Goal: Task Accomplishment & Management: Use online tool/utility

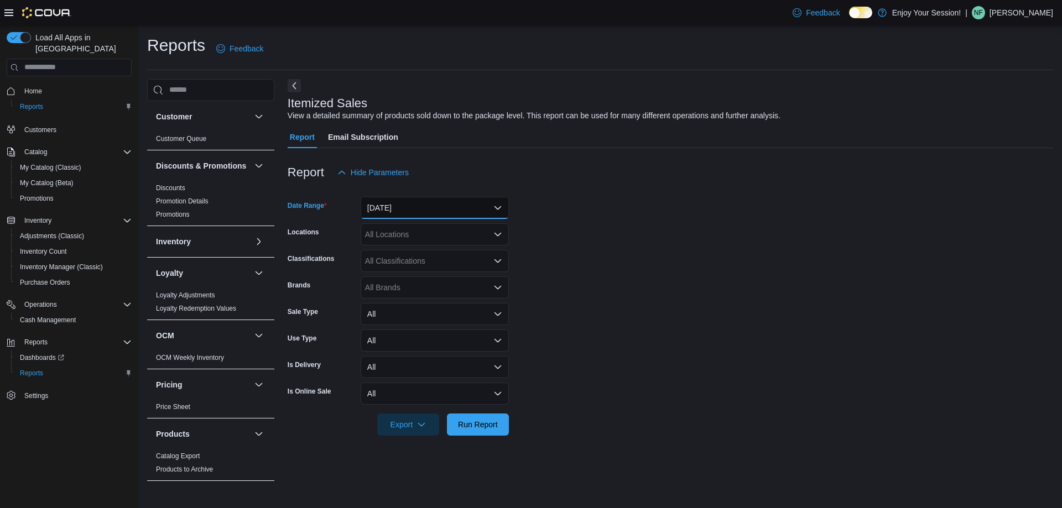
click at [403, 207] on button "[DATE]" at bounding box center [435, 208] width 148 height 22
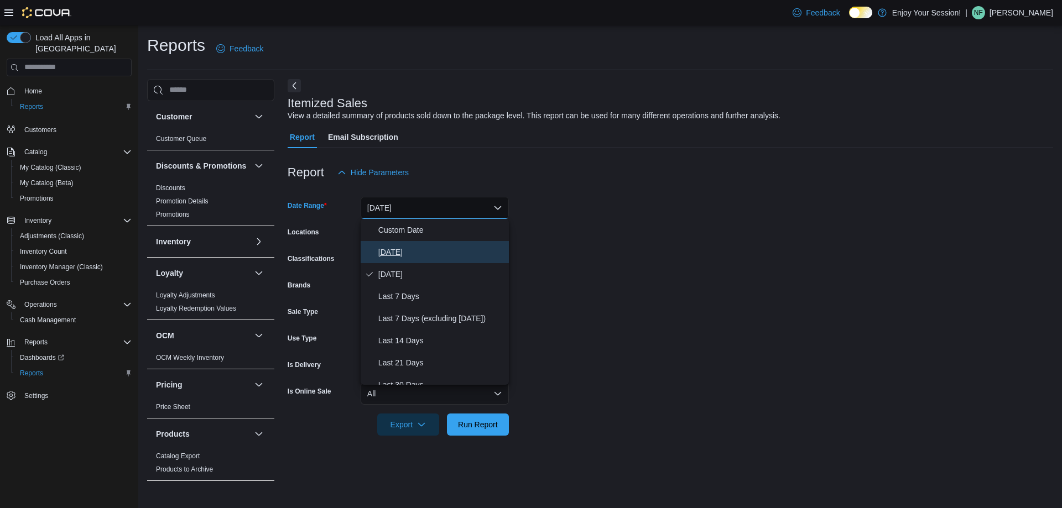
click at [395, 258] on span "[DATE]" at bounding box center [441, 252] width 126 height 13
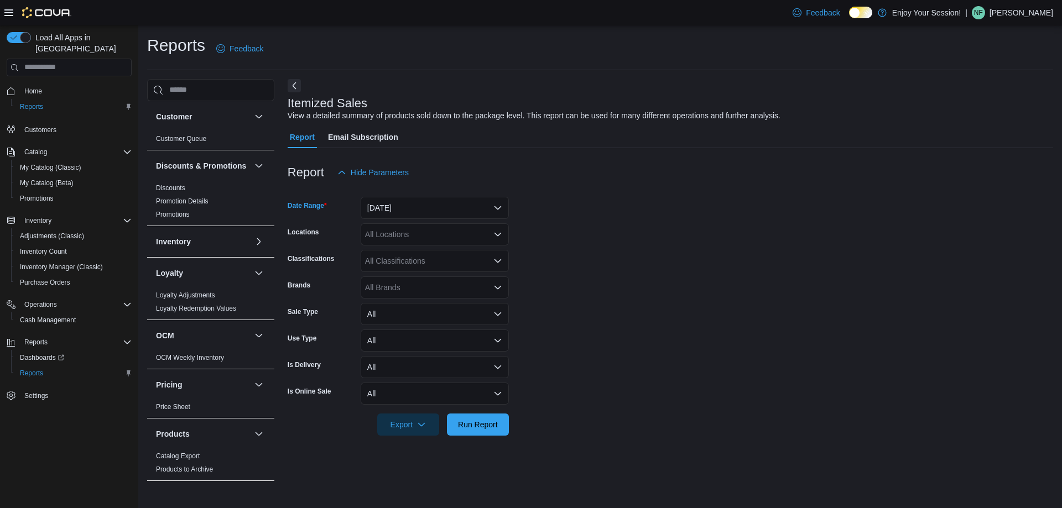
click at [403, 238] on div "All Locations" at bounding box center [435, 234] width 148 height 22
type input "***"
click at [411, 256] on span "[GEOGRAPHIC_DATA]" at bounding box center [424, 253] width 81 height 11
click at [486, 421] on span "Run Report" at bounding box center [478, 424] width 40 height 11
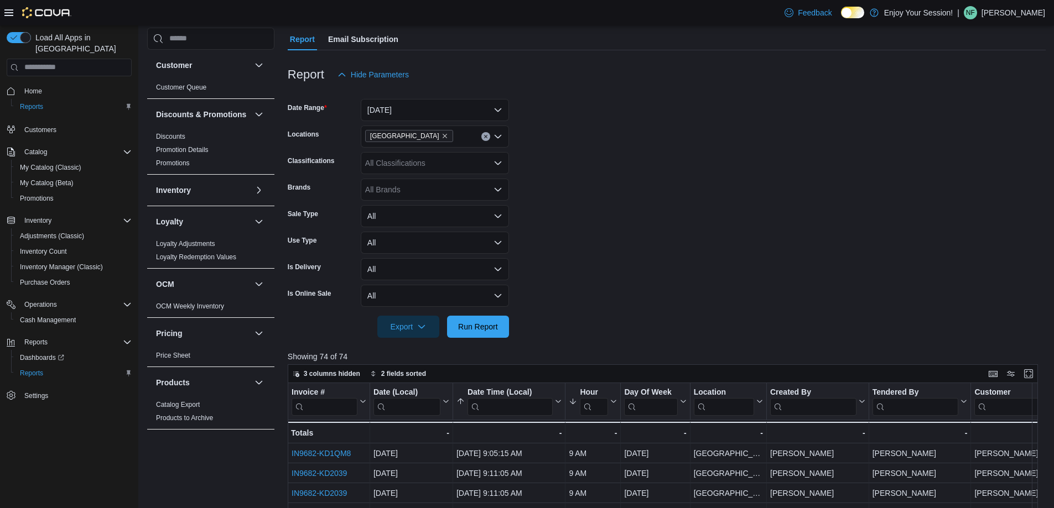
scroll to position [111, 0]
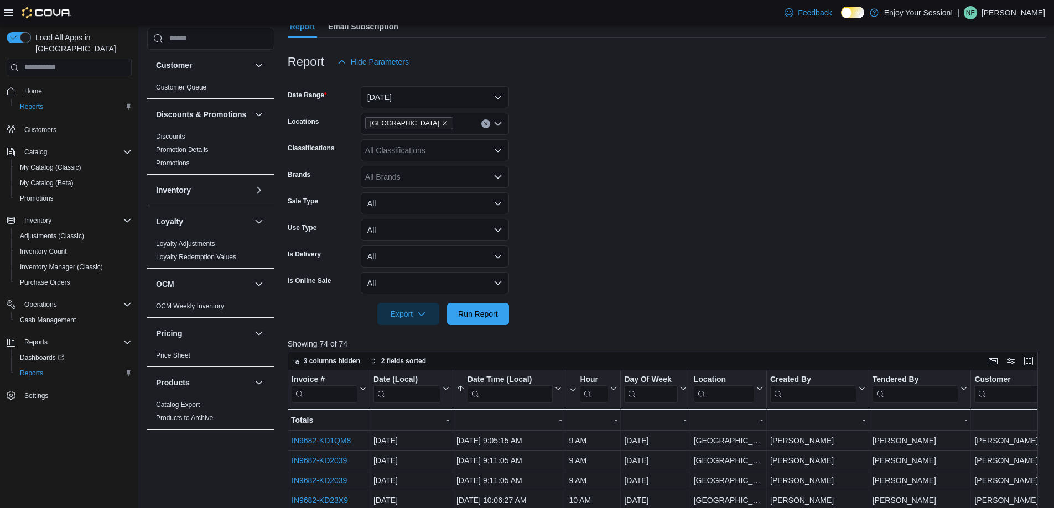
click at [510, 388] on input "search" at bounding box center [509, 394] width 85 height 18
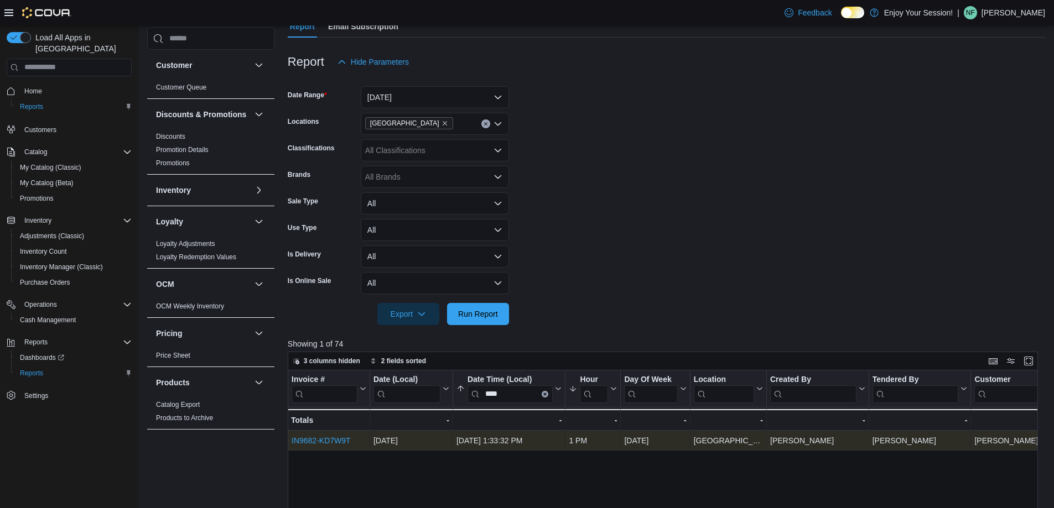
click at [311, 441] on link "IN9682-KD7W9T" at bounding box center [320, 440] width 59 height 9
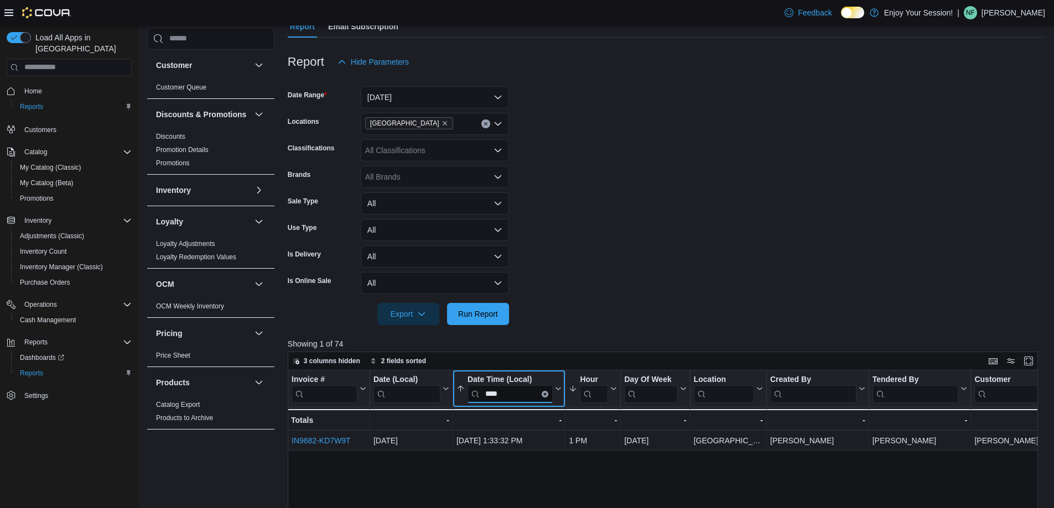
click at [520, 393] on input "****" at bounding box center [509, 394] width 85 height 18
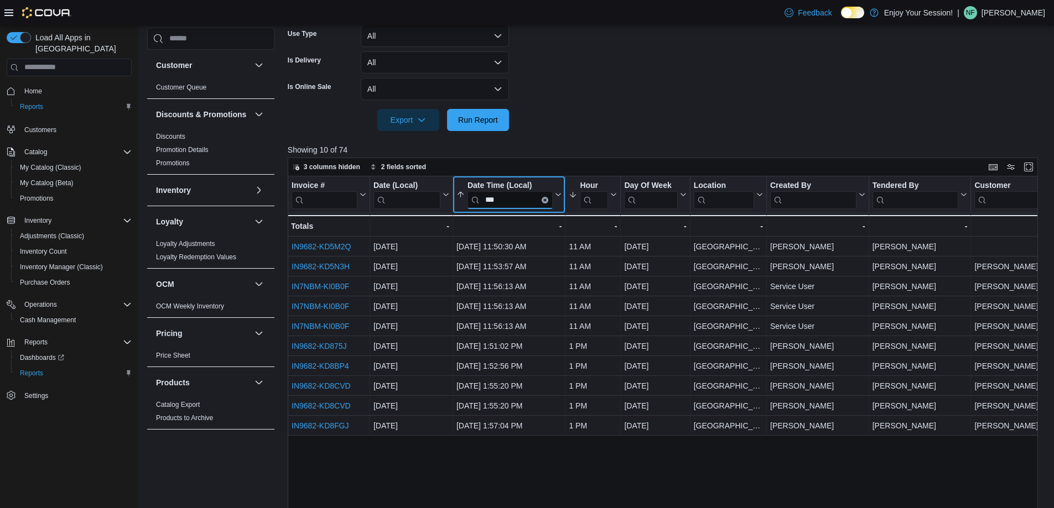
scroll to position [332, 0]
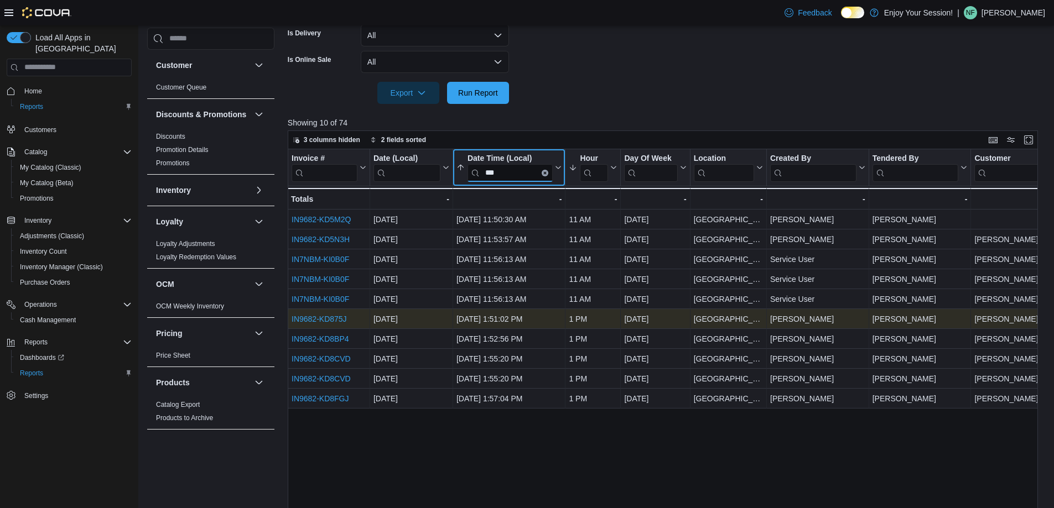
type input "***"
click at [323, 319] on link "IN9682-KD875J" at bounding box center [318, 319] width 55 height 9
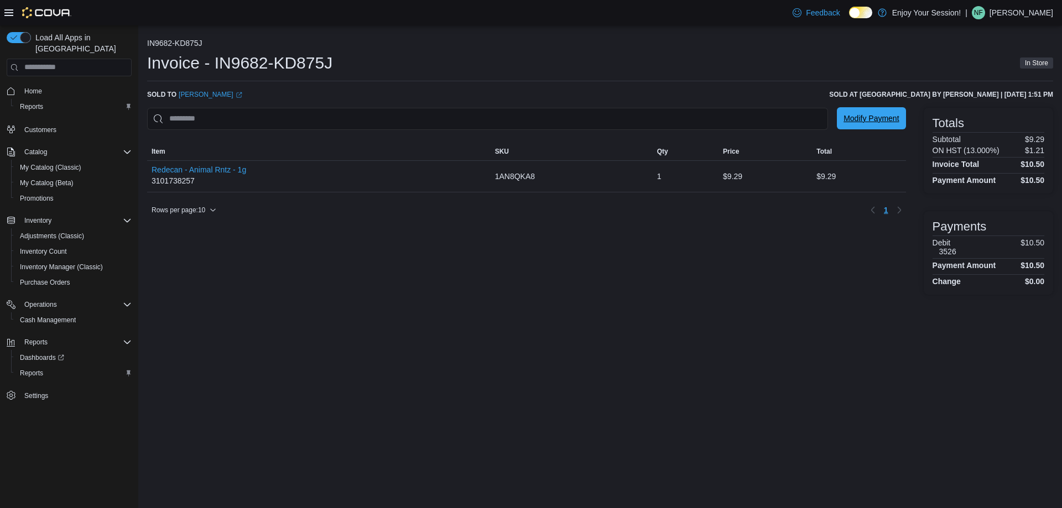
click at [881, 121] on span "Modify Payment" at bounding box center [870, 118] width 55 height 11
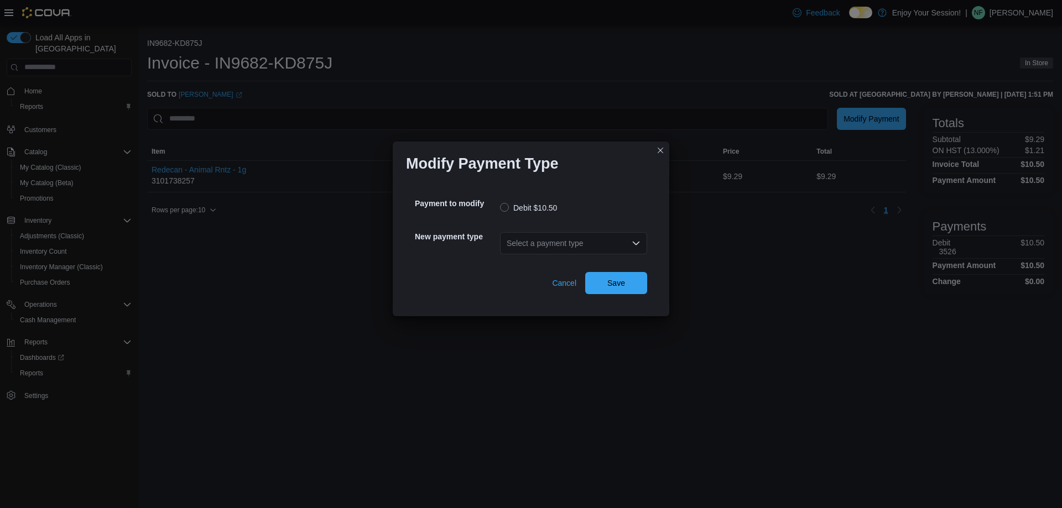
click at [535, 250] on div "Select a payment type" at bounding box center [573, 243] width 147 height 22
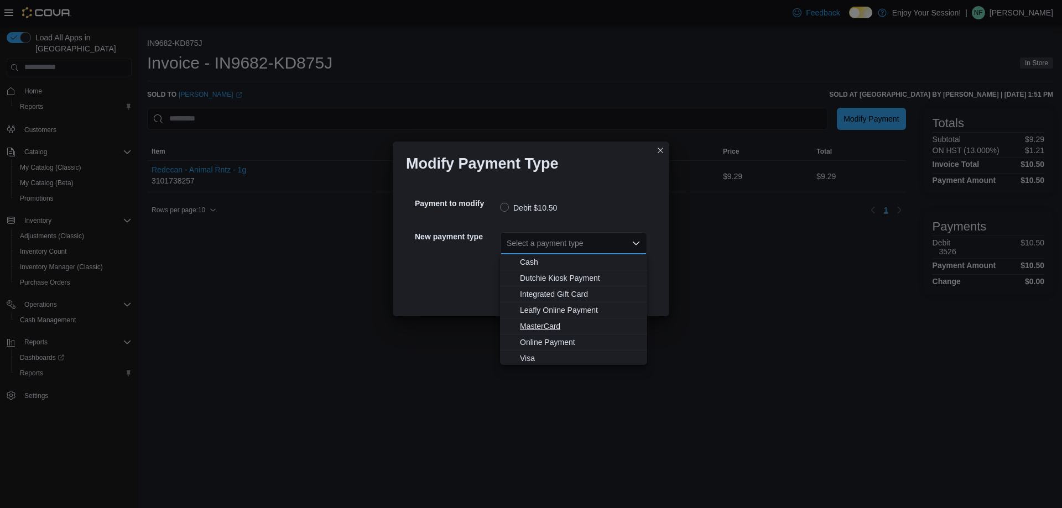
click at [539, 330] on span "MasterCard" at bounding box center [580, 326] width 121 height 11
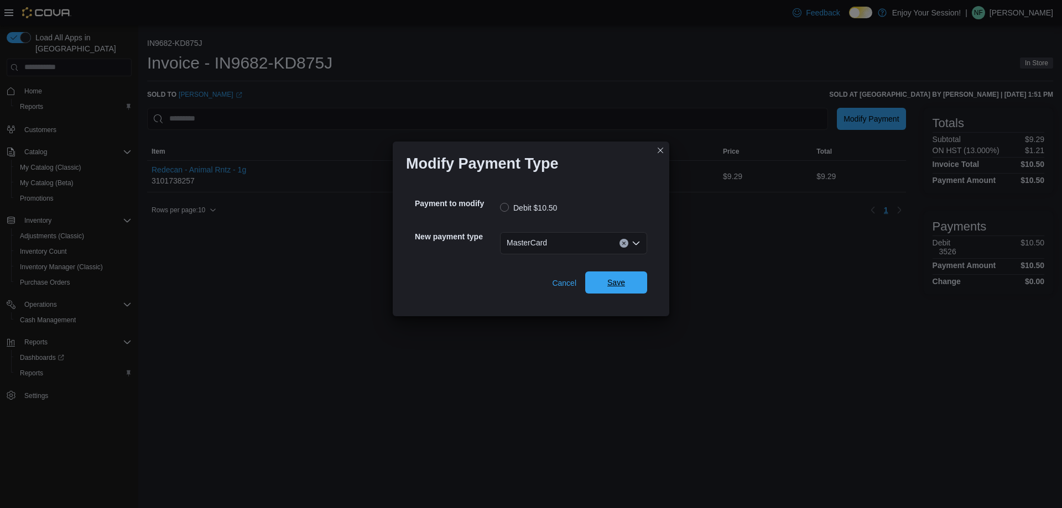
click at [601, 281] on span "Save" at bounding box center [616, 283] width 49 height 22
